Goal: Information Seeking & Learning: Learn about a topic

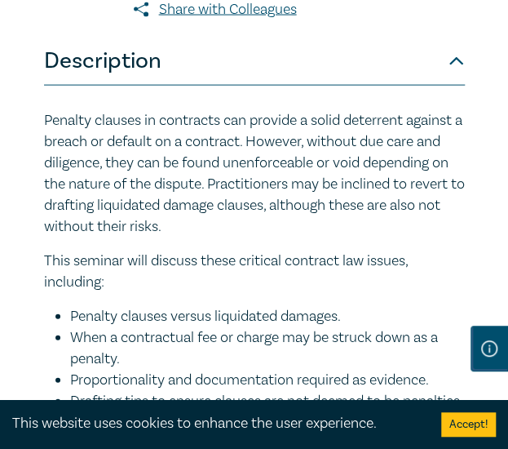
scroll to position [834, 0]
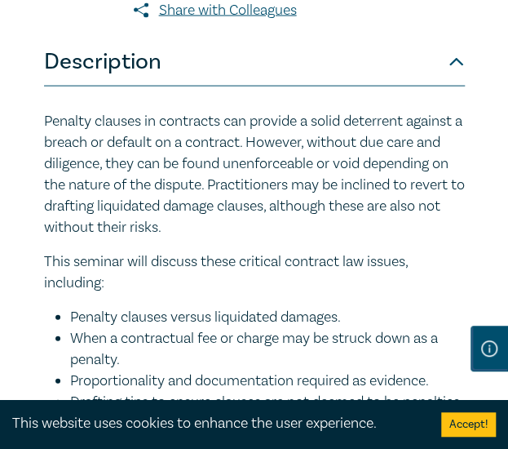
drag, startPoint x: 43, startPoint y: 121, endPoint x: 211, endPoint y: 363, distance: 294.5
click at [211, 363] on div "Penalty clauses in contracts can provide a solid deterrent against a breach or …" at bounding box center [254, 364] width 421 height 506
click at [60, 255] on p "This seminar will discuss these critical contract law issues, including:" at bounding box center [254, 272] width 421 height 42
drag, startPoint x: 47, startPoint y: 258, endPoint x: 177, endPoint y: 354, distance: 162.3
click at [177, 354] on div "Penalty clauses in contracts can provide a solid deterrent against a breach or …" at bounding box center [254, 364] width 421 height 506
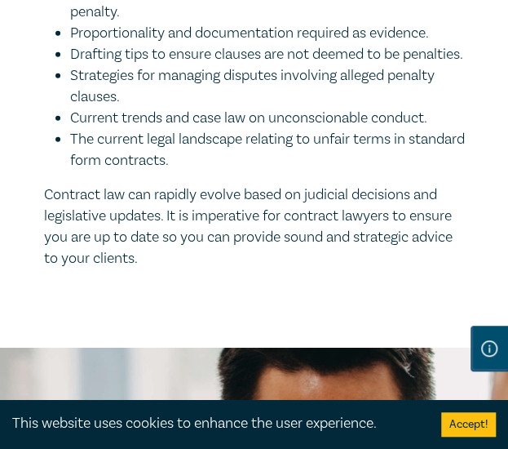
scroll to position [1183, 0]
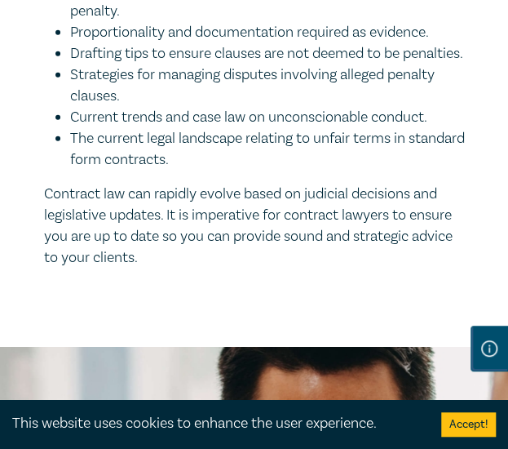
click at [151, 269] on p "Contract law can rapidly evolve based on judicial decisions and legislative upd…" at bounding box center [254, 226] width 421 height 85
copy div "This seminar will discuss these critical contract law issues, including: Penalt…"
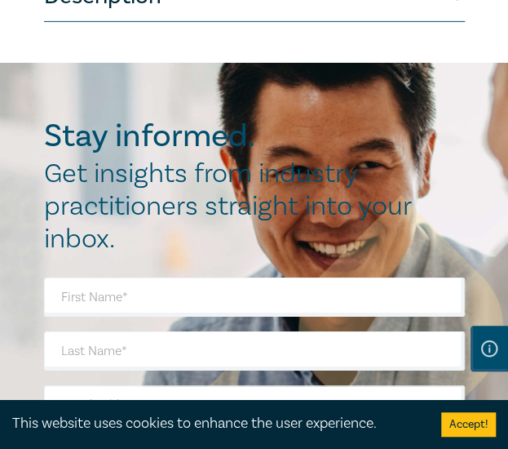
scroll to position [1277, 0]
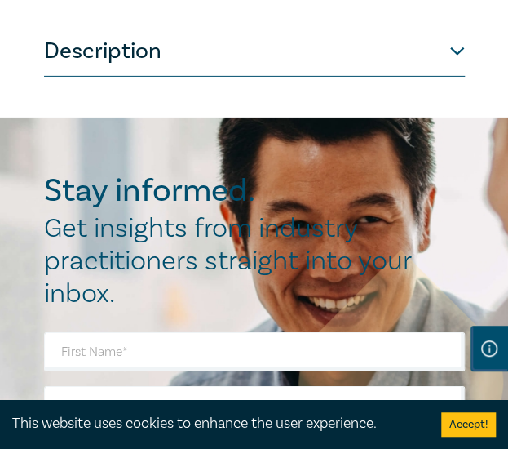
click at [464, 53] on button "Description" at bounding box center [254, 52] width 421 height 49
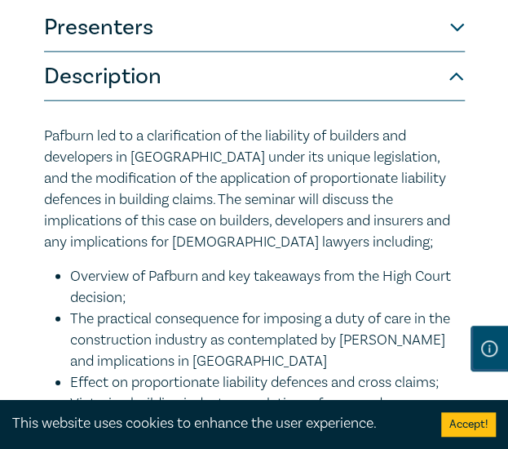
scroll to position [1018, 0]
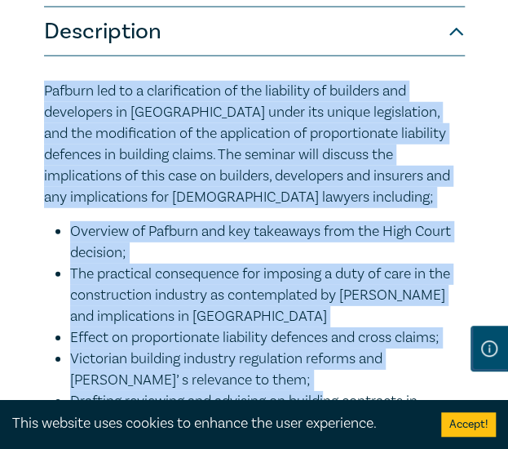
drag, startPoint x: 45, startPoint y: 88, endPoint x: 326, endPoint y: 393, distance: 414.7
click at [326, 393] on div "Pafburn led to a clarification of the liability of builders and developers in N…" at bounding box center [254, 285] width 421 height 408
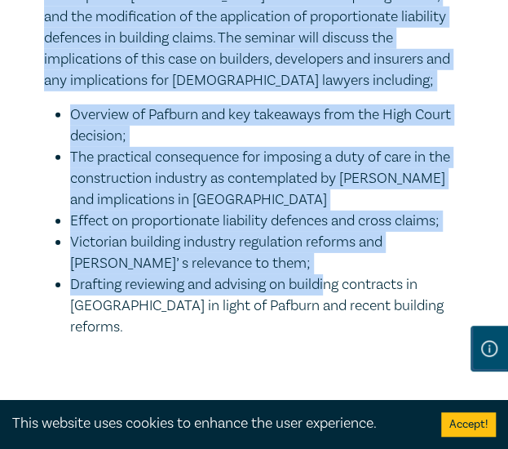
scroll to position [1153, 0]
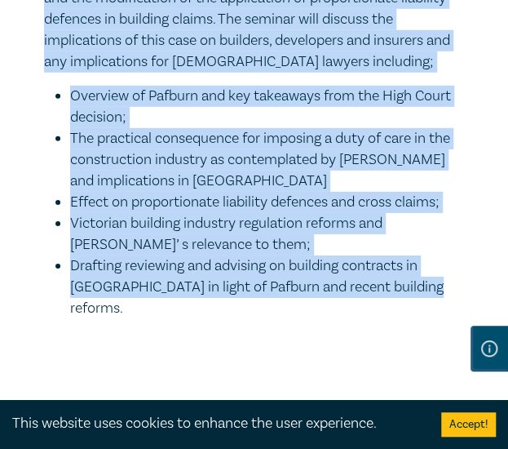
click at [421, 293] on li "Drafting reviewing and advising on building contracts in Victoria in light of P…" at bounding box center [267, 287] width 395 height 64
copy div "Pafburn led to a clarification of the liability of builders and developers in N…"
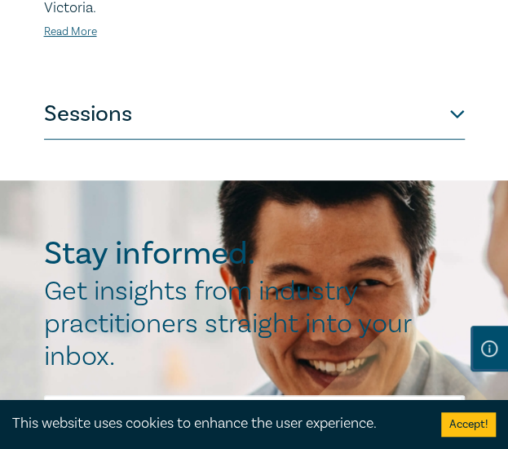
scroll to position [1590, 0]
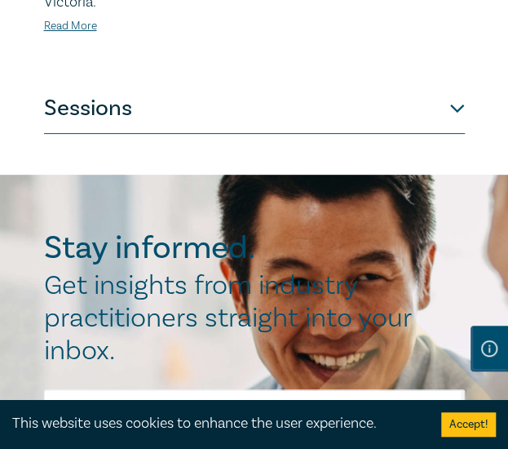
click at [452, 134] on button "Sessions" at bounding box center [254, 109] width 421 height 49
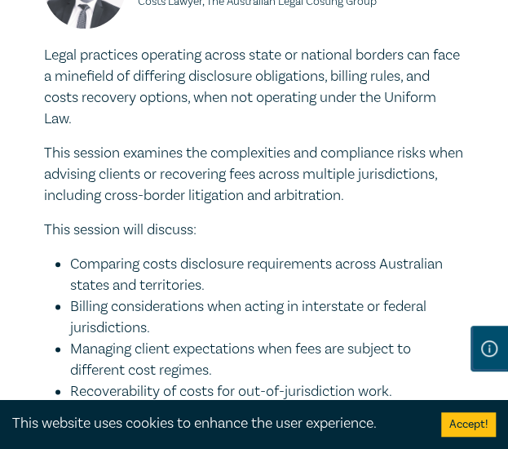
scroll to position [1791, 0]
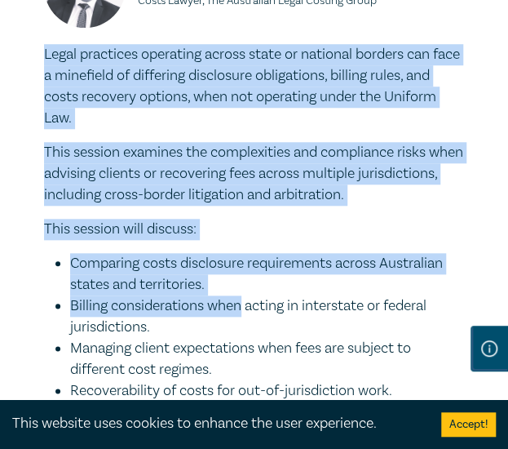
drag, startPoint x: 42, startPoint y: 69, endPoint x: 246, endPoint y: 335, distance: 334.8
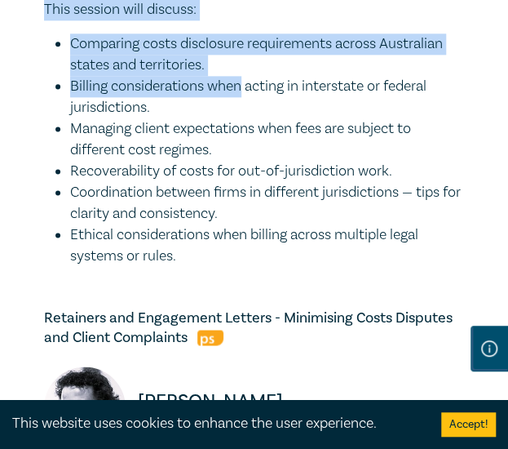
scroll to position [2011, 0]
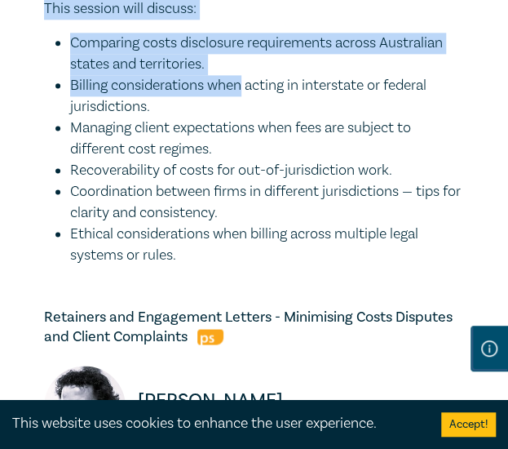
click at [195, 266] on li "Ethical considerations when billing across multiple legal systems or rules." at bounding box center [267, 245] width 395 height 42
copy div "Legal practices operating across state or national borders can face a minefield…"
